Goal: Information Seeking & Learning: Learn about a topic

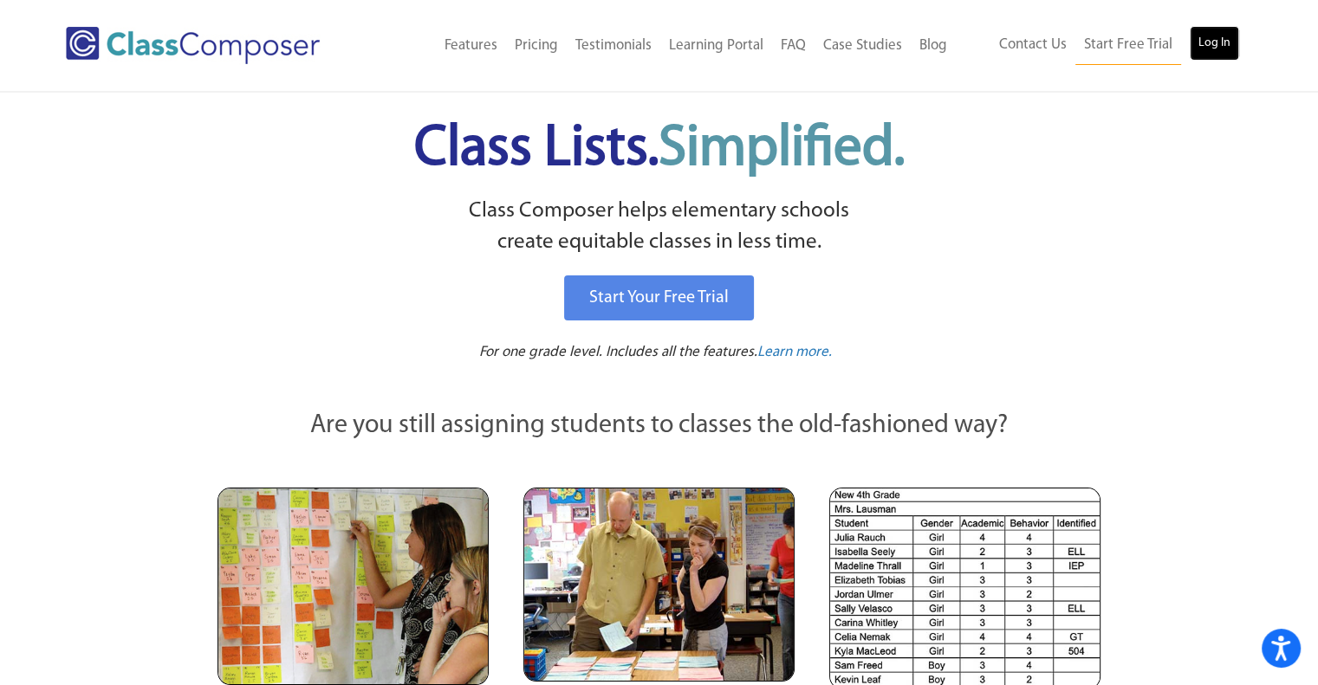
click at [1201, 47] on link "Log In" at bounding box center [1213, 43] width 49 height 35
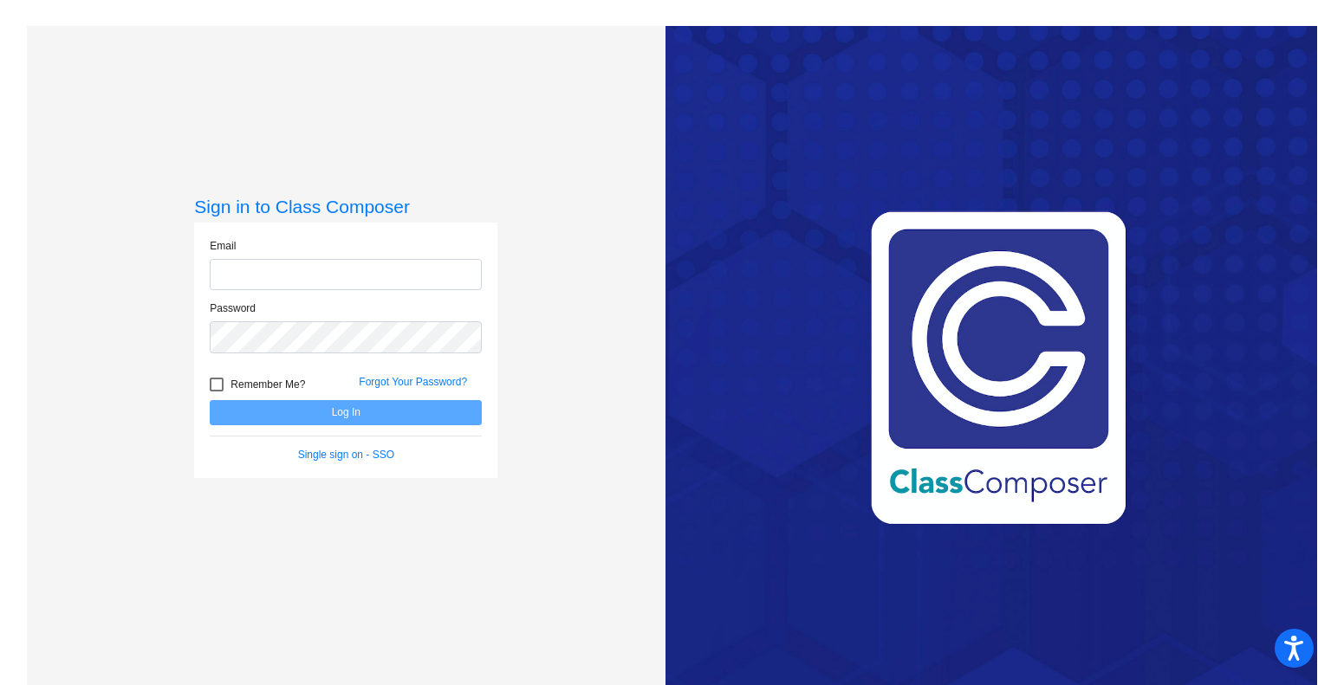
type input "janice.olmedo@hesperiausd.org"
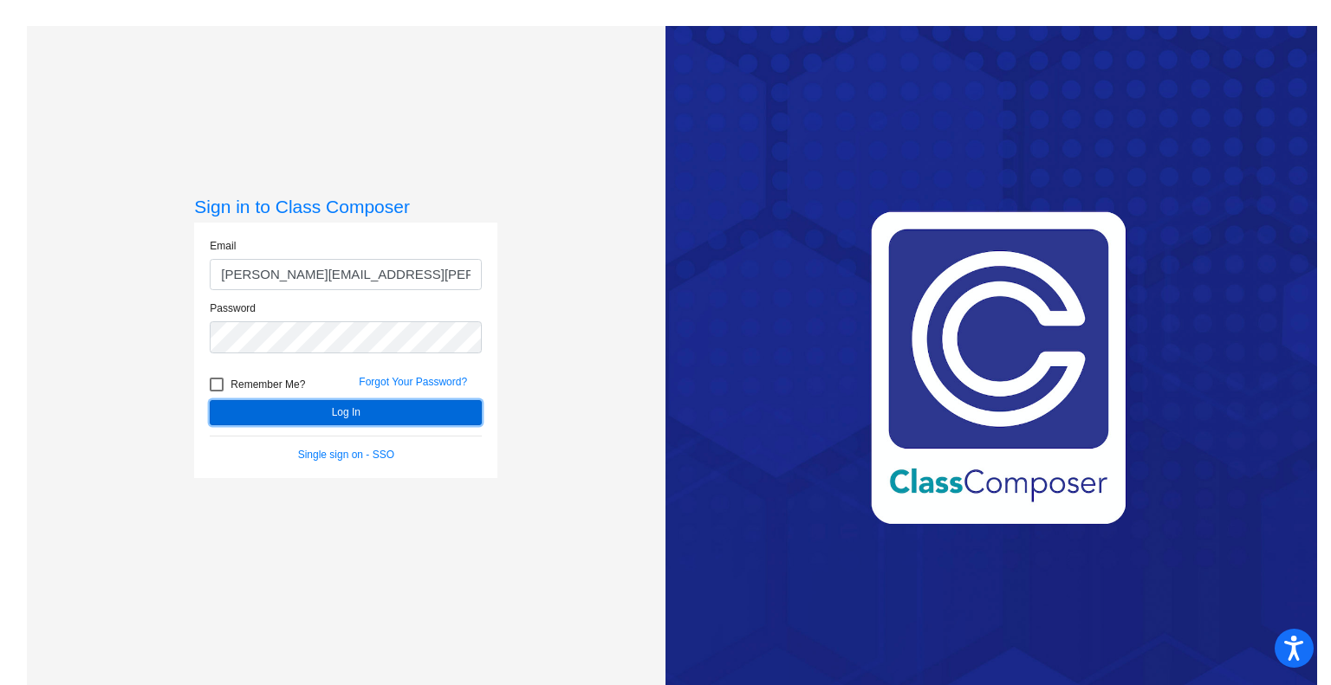
click at [366, 411] on button "Log In" at bounding box center [346, 412] width 272 height 25
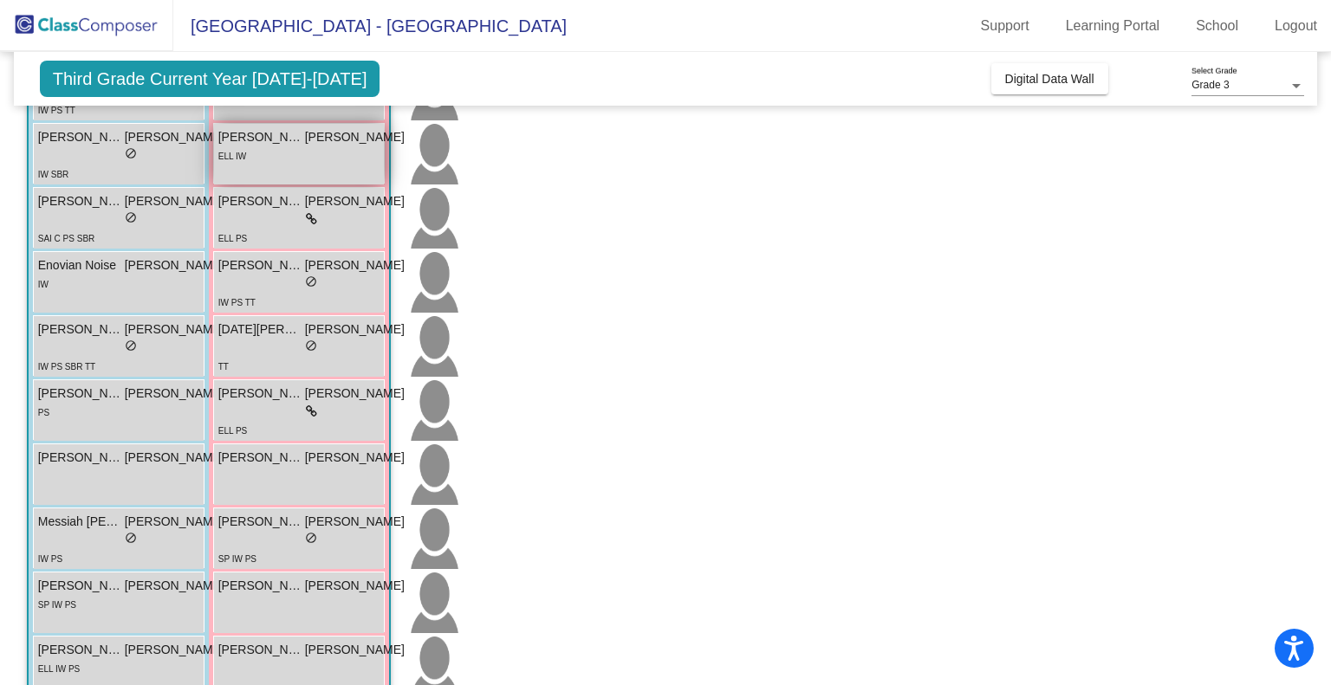
scroll to position [388, 0]
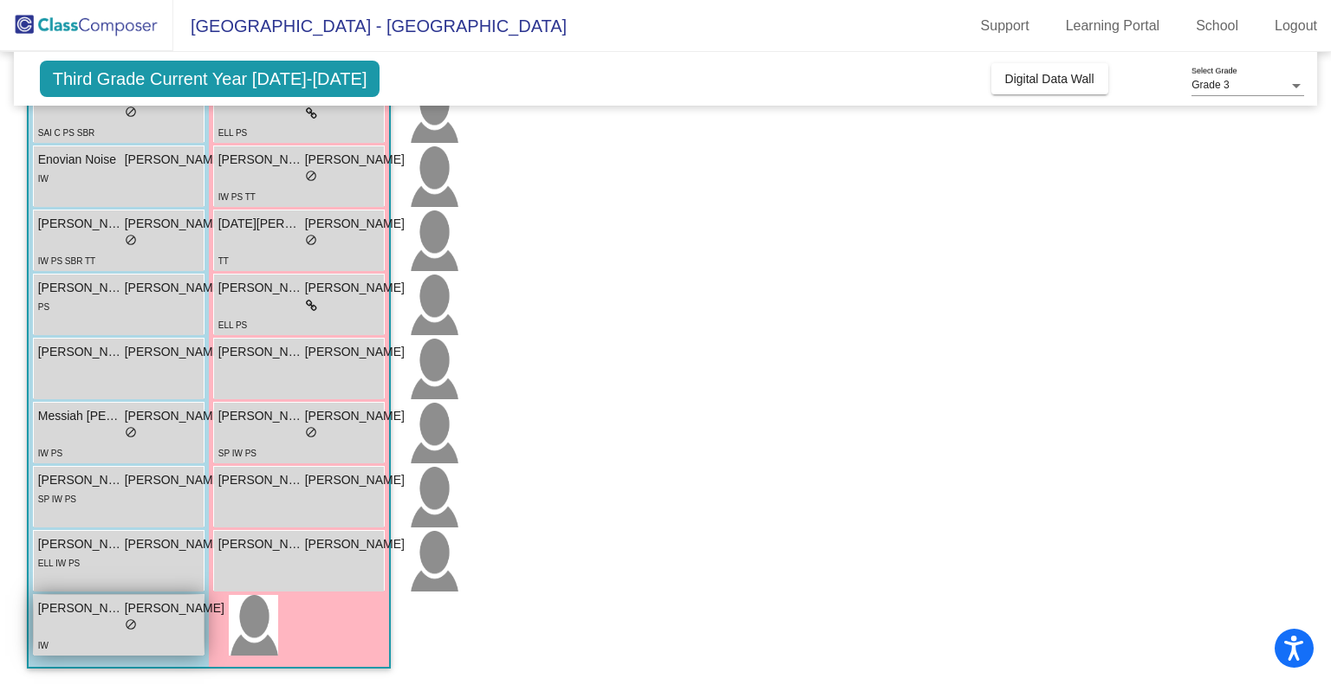
click at [52, 646] on div "IW" at bounding box center [131, 645] width 186 height 18
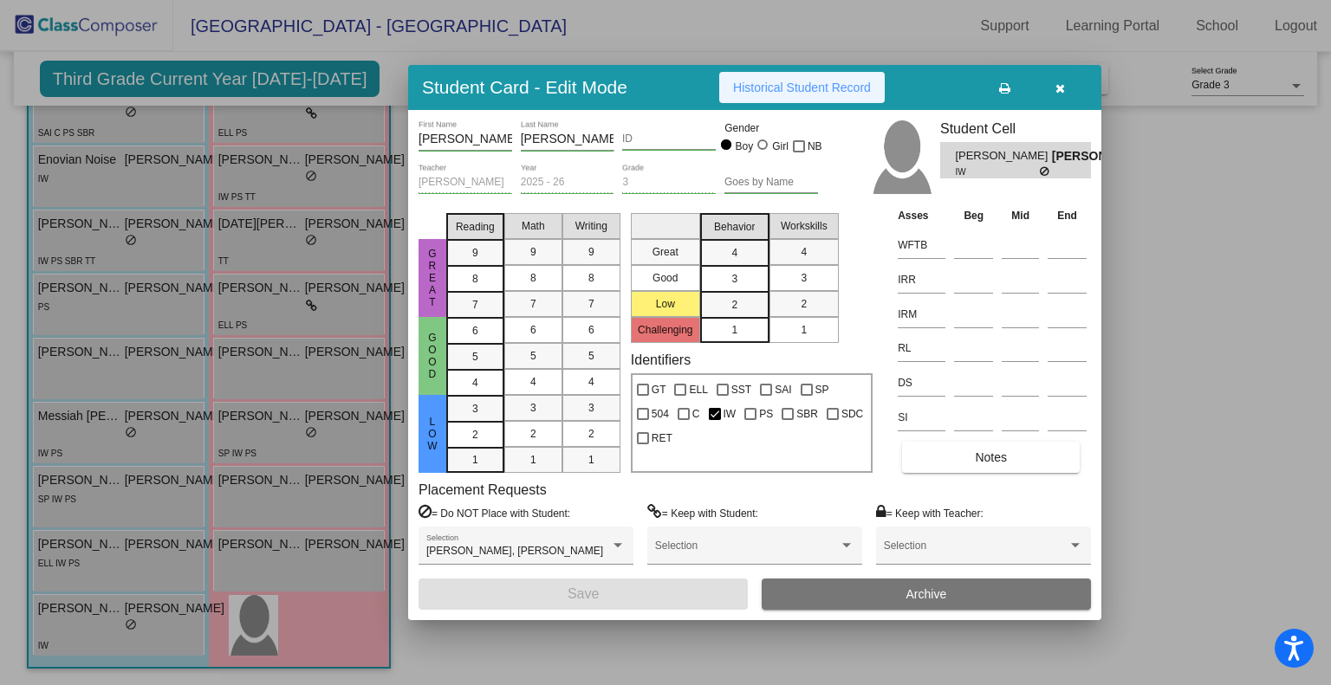
click at [811, 99] on button "Historical Student Record" at bounding box center [801, 87] width 165 height 31
click at [1067, 89] on button "button" at bounding box center [1059, 87] width 55 height 31
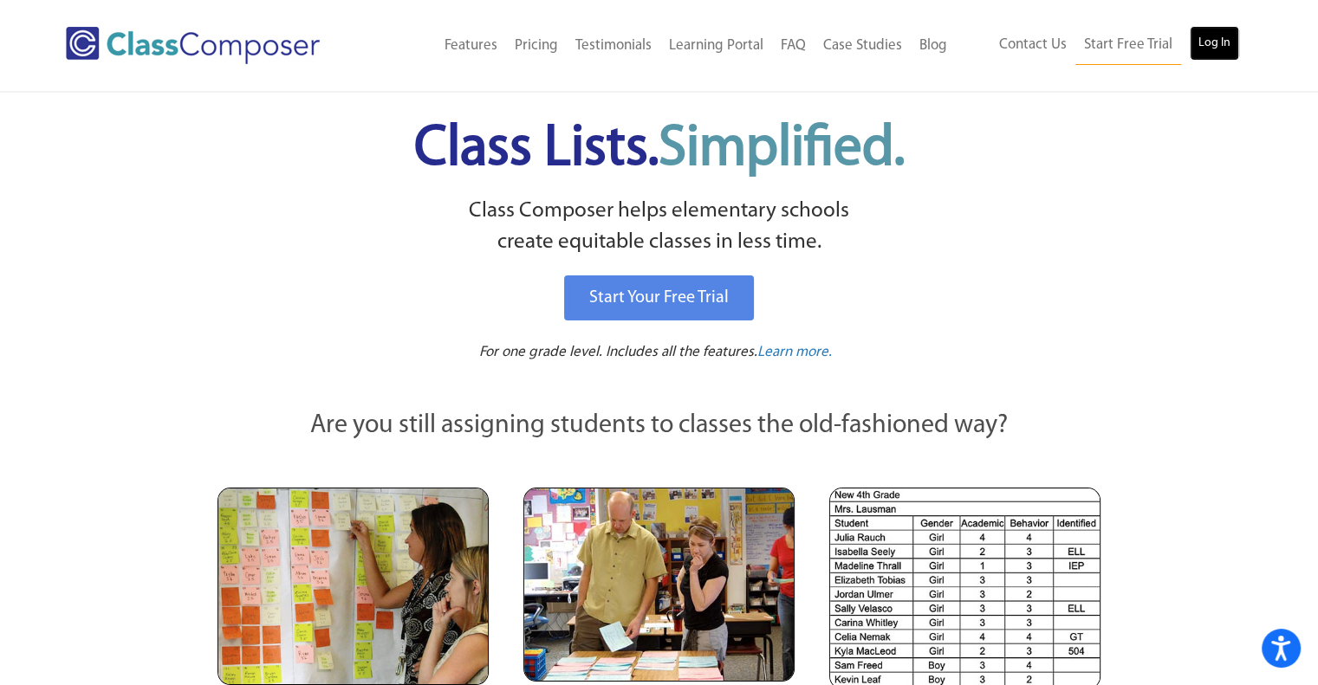
click at [1227, 35] on link "Log In" at bounding box center [1213, 43] width 49 height 35
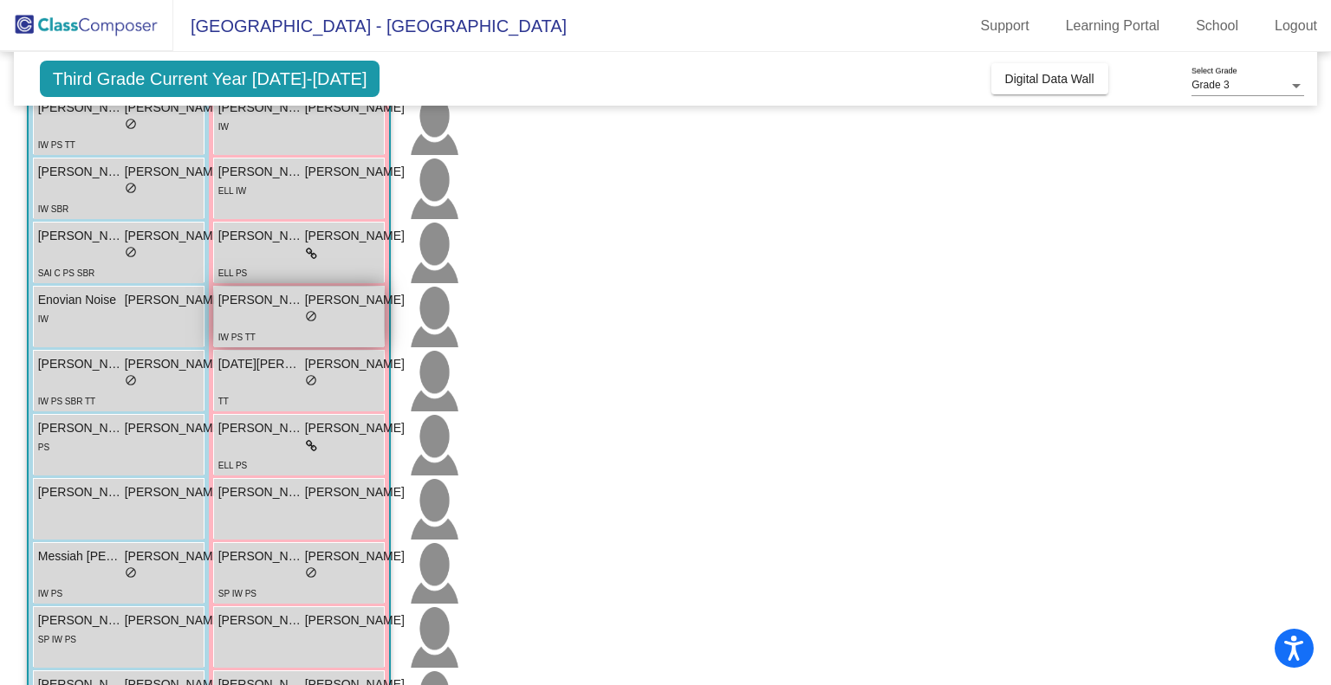
scroll to position [301, 0]
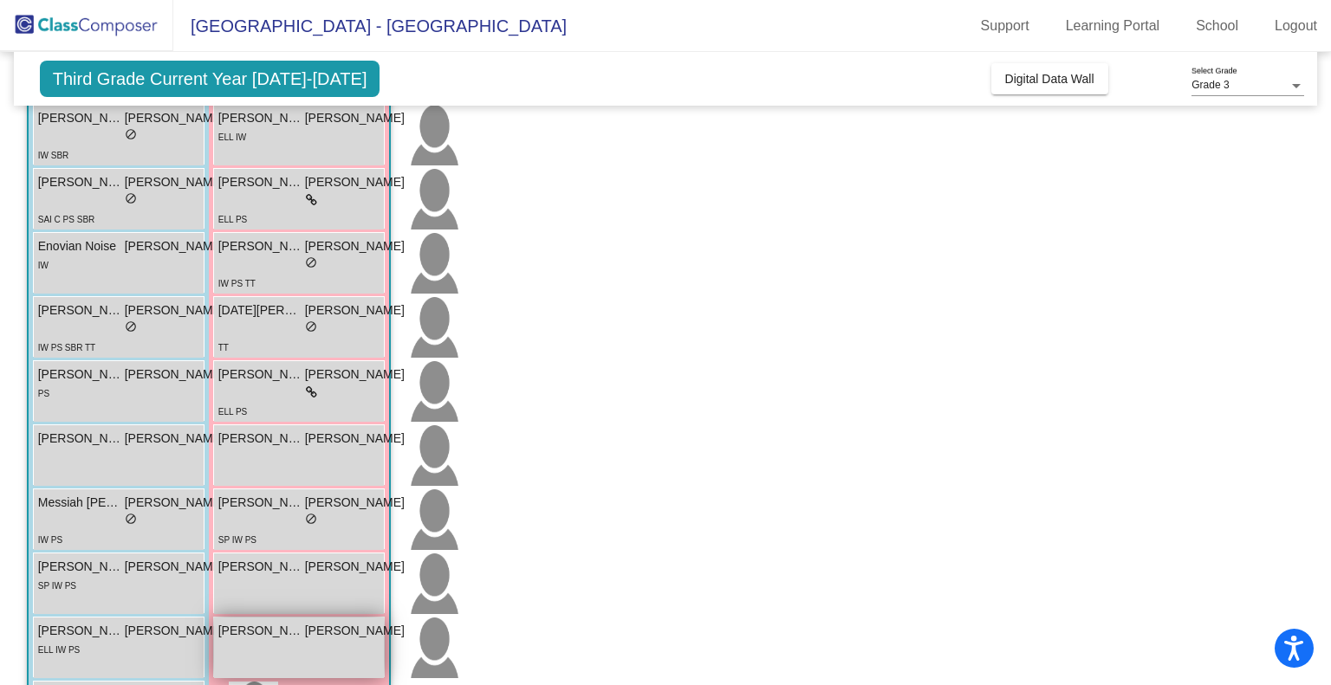
click at [275, 647] on div "Zyla Lopez JO lock do_not_disturb_alt" at bounding box center [311, 648] width 195 height 61
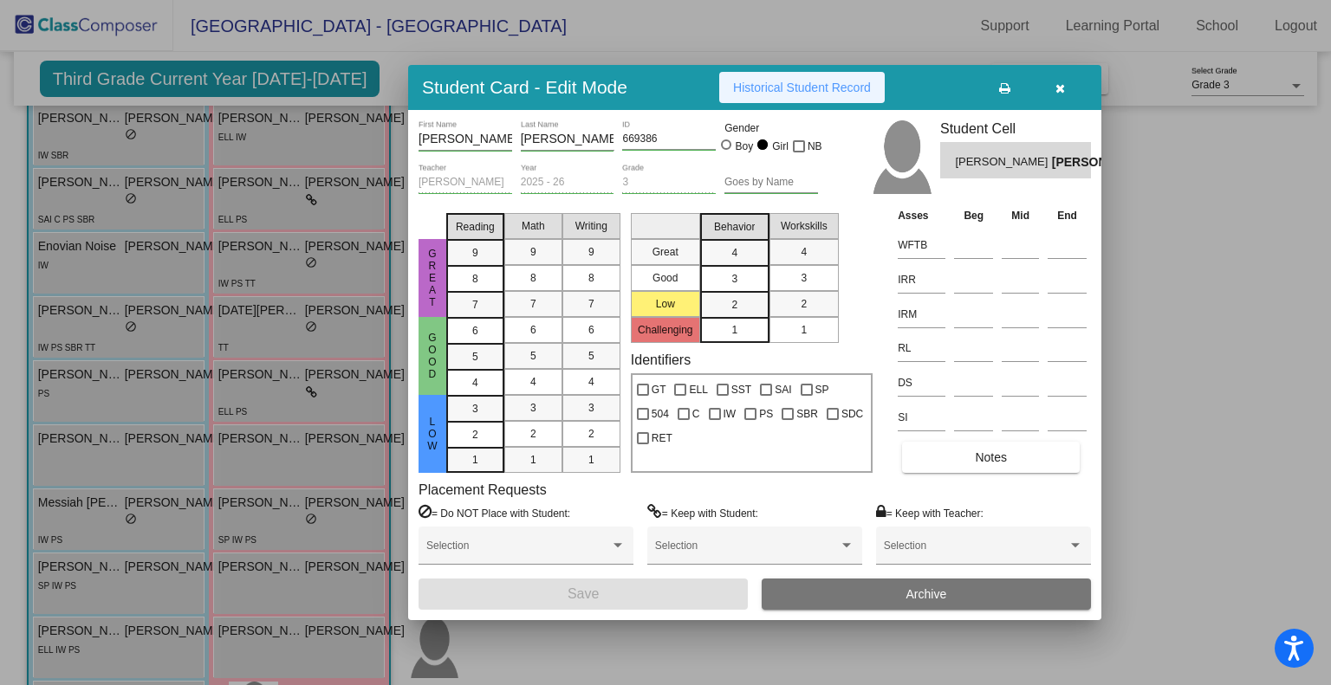
click at [803, 87] on span "Historical Student Record" at bounding box center [802, 88] width 138 height 14
